Goal: Check status: Check status

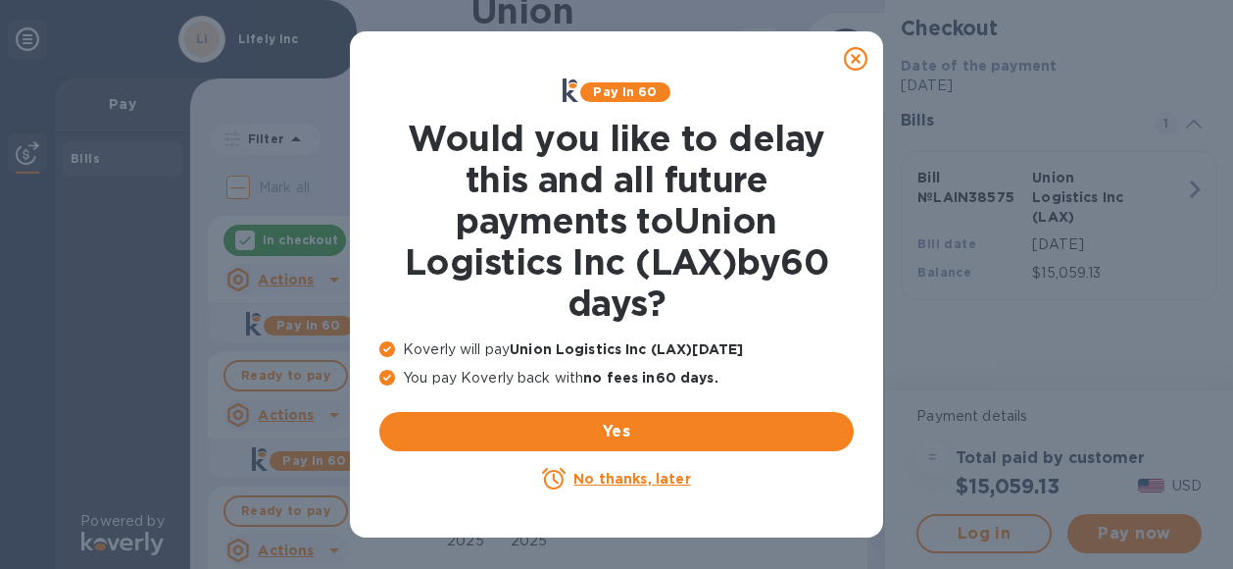
click at [856, 56] on icon at bounding box center [856, 59] width 24 height 24
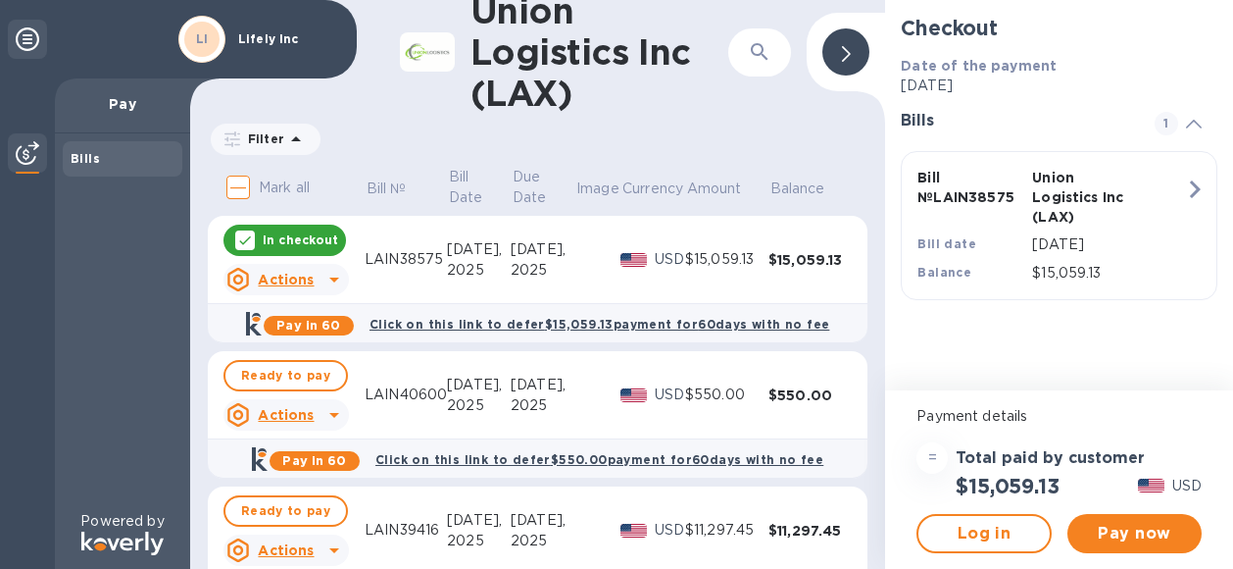
click at [323, 552] on icon at bounding box center [335, 550] width 24 height 24
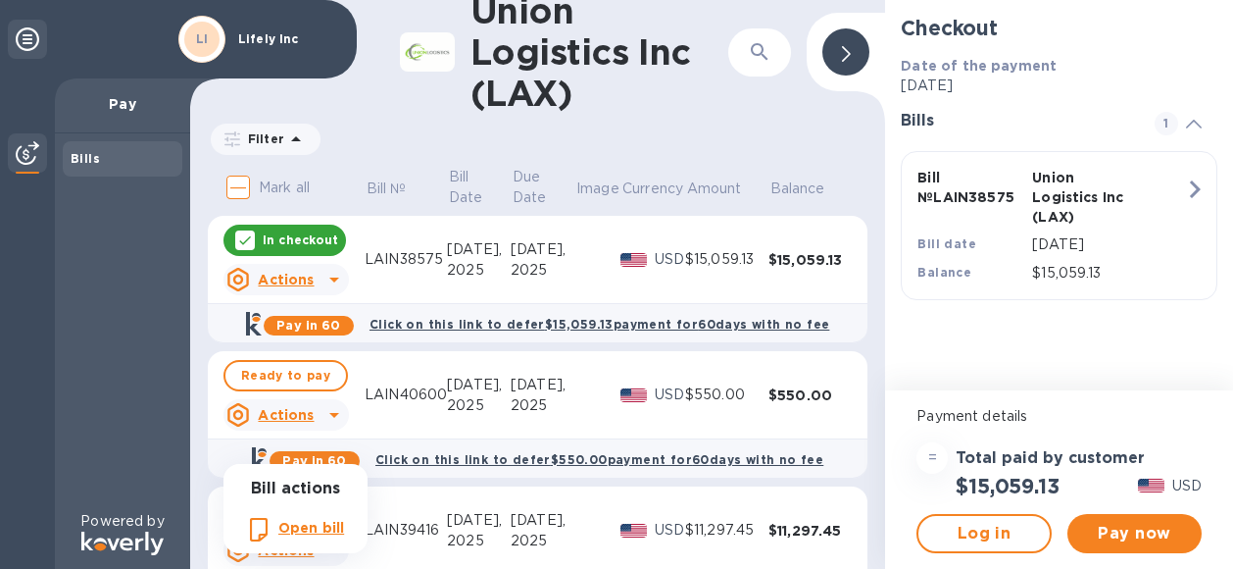
click at [319, 532] on b "Open bill" at bounding box center [311, 528] width 66 height 16
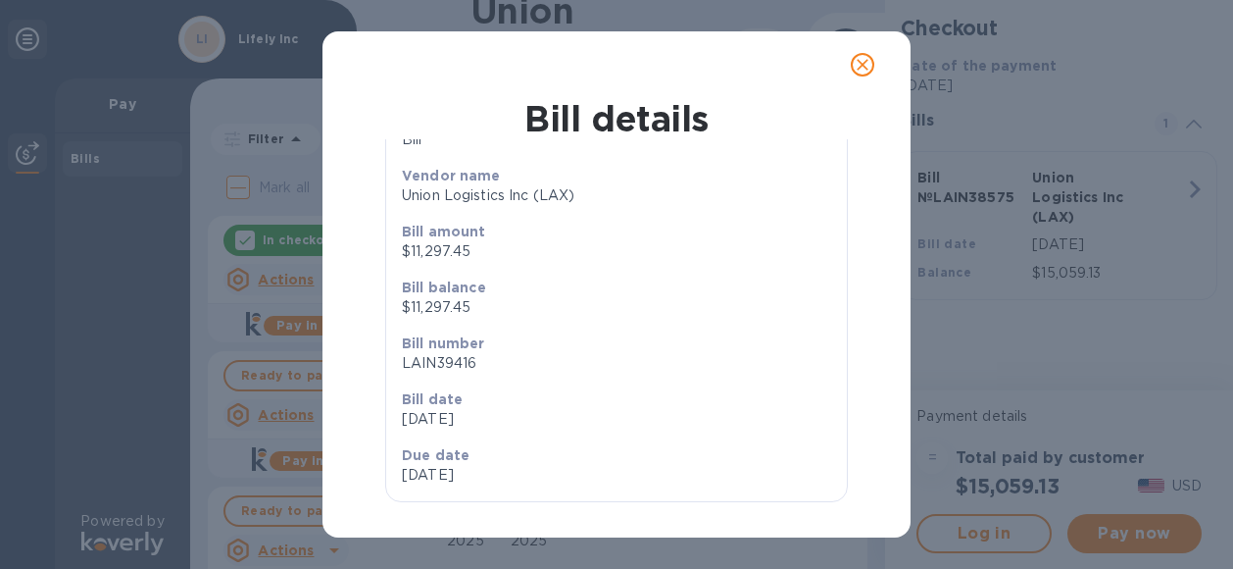
scroll to position [128, 0]
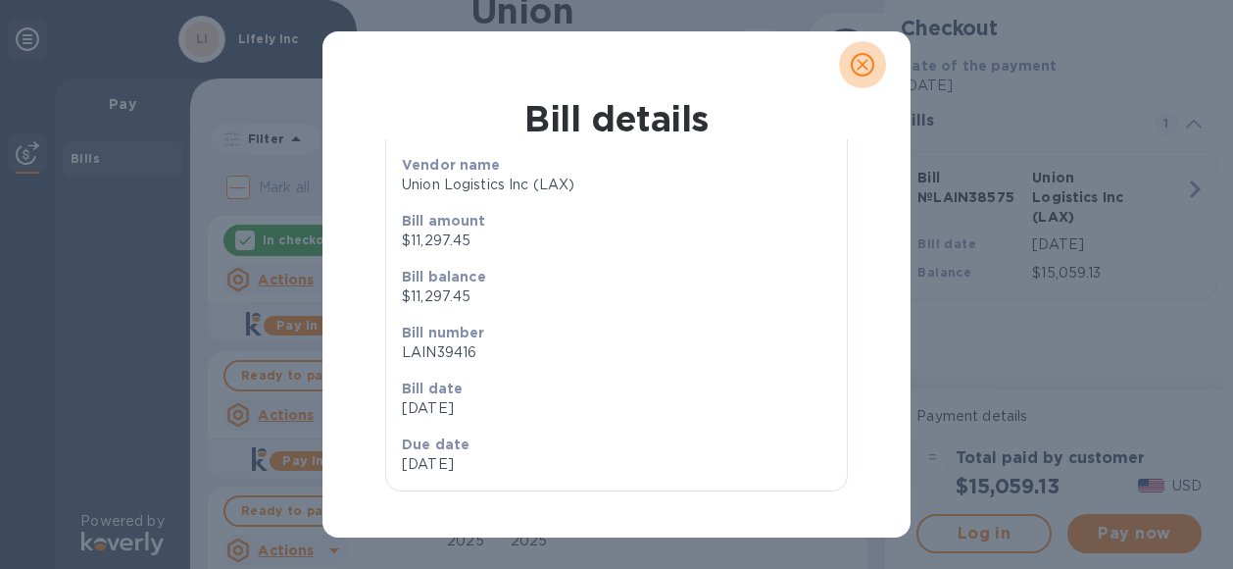
click at [858, 70] on icon "close" at bounding box center [863, 65] width 12 height 12
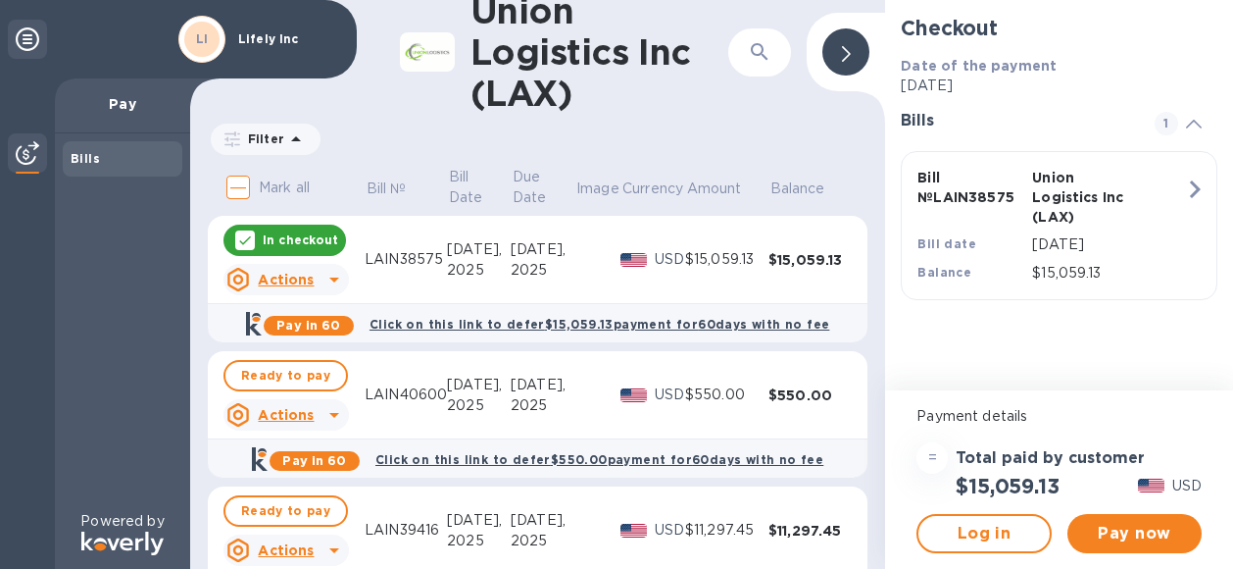
click at [330, 283] on icon at bounding box center [335, 280] width 24 height 24
click at [305, 368] on p "Open bill" at bounding box center [311, 359] width 66 height 21
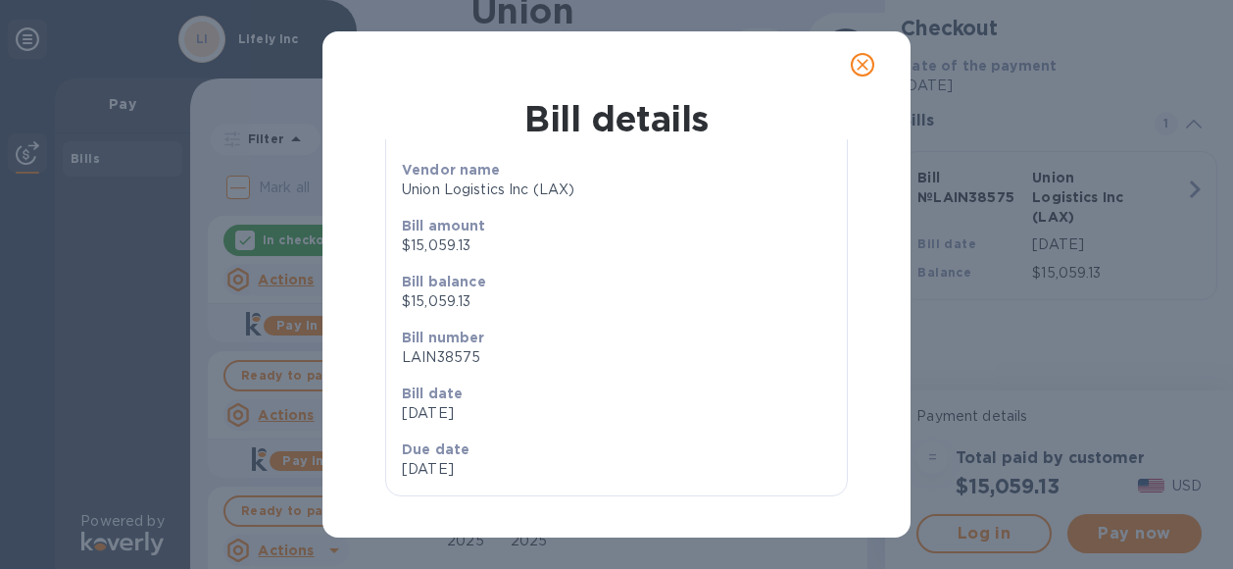
scroll to position [128, 0]
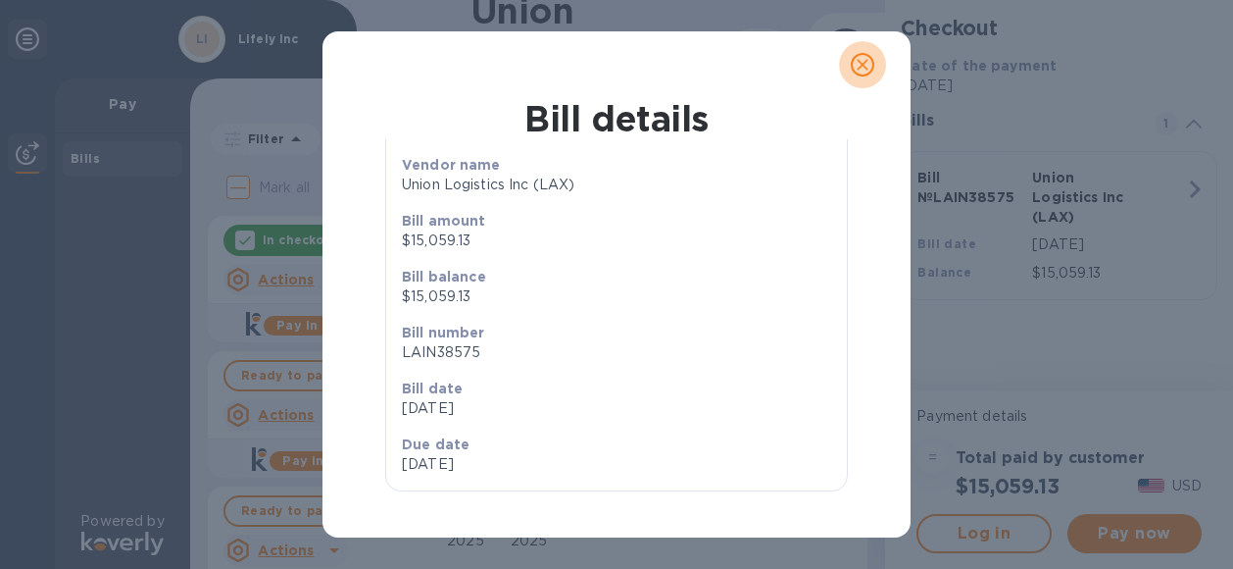
click at [862, 66] on icon "close" at bounding box center [863, 65] width 12 height 12
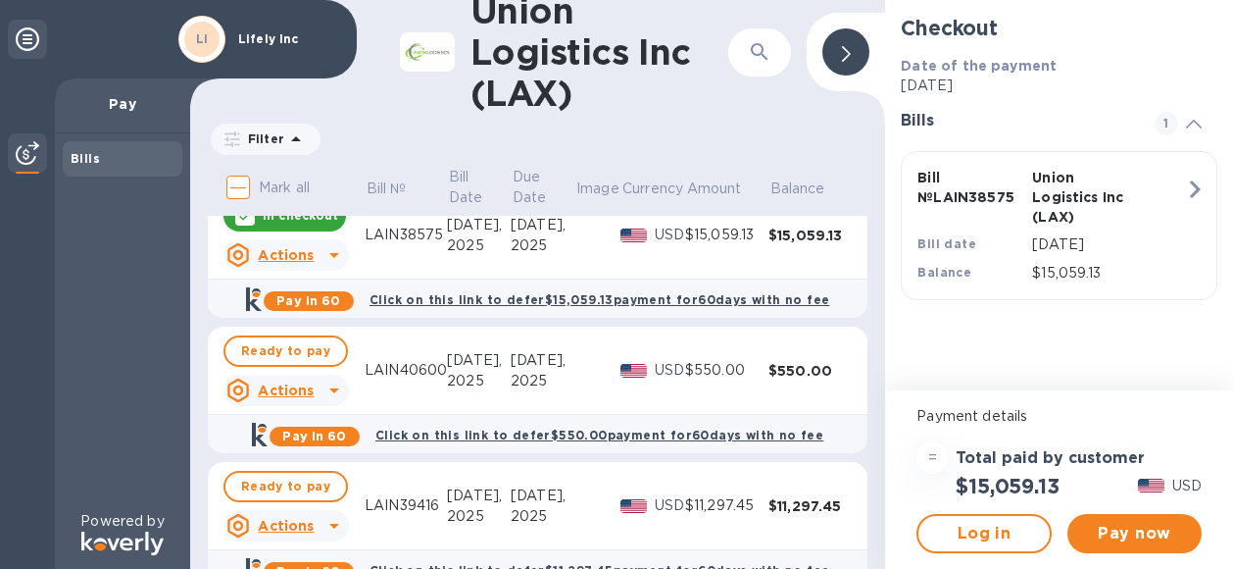
scroll to position [0, 0]
